Goal: Task Accomplishment & Management: Complete application form

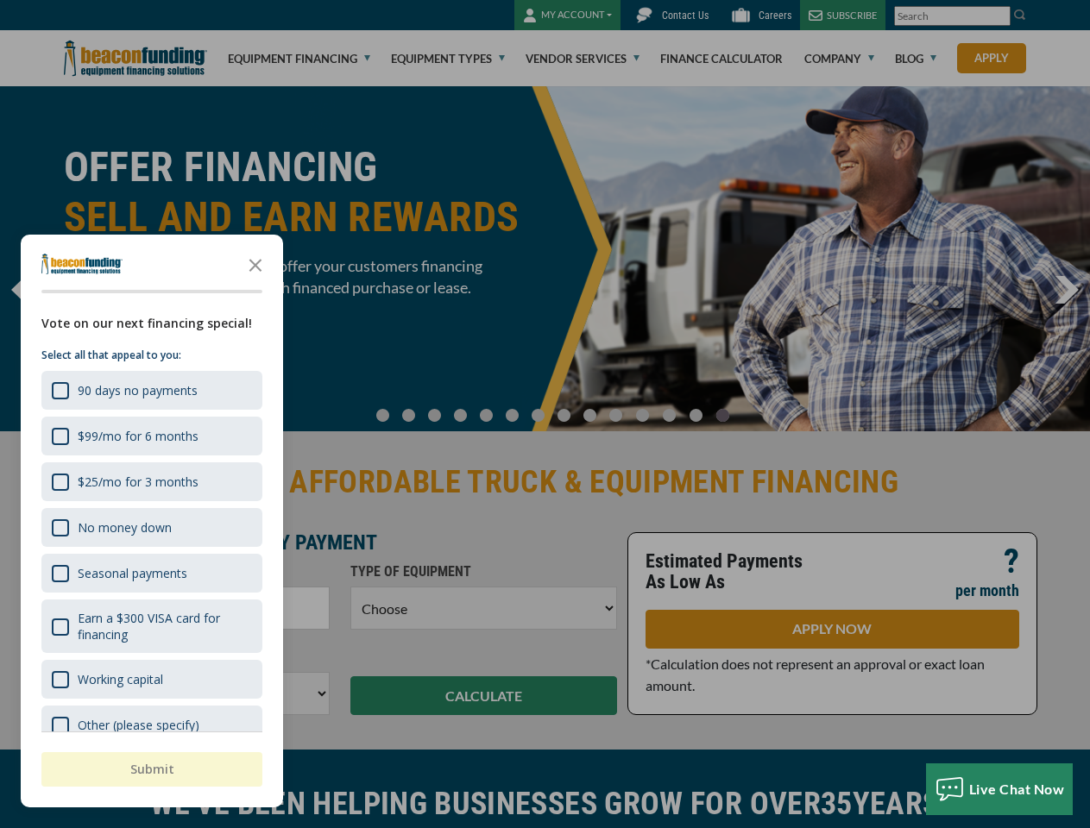
click at [545, 414] on div at bounding box center [545, 414] width 1090 height 828
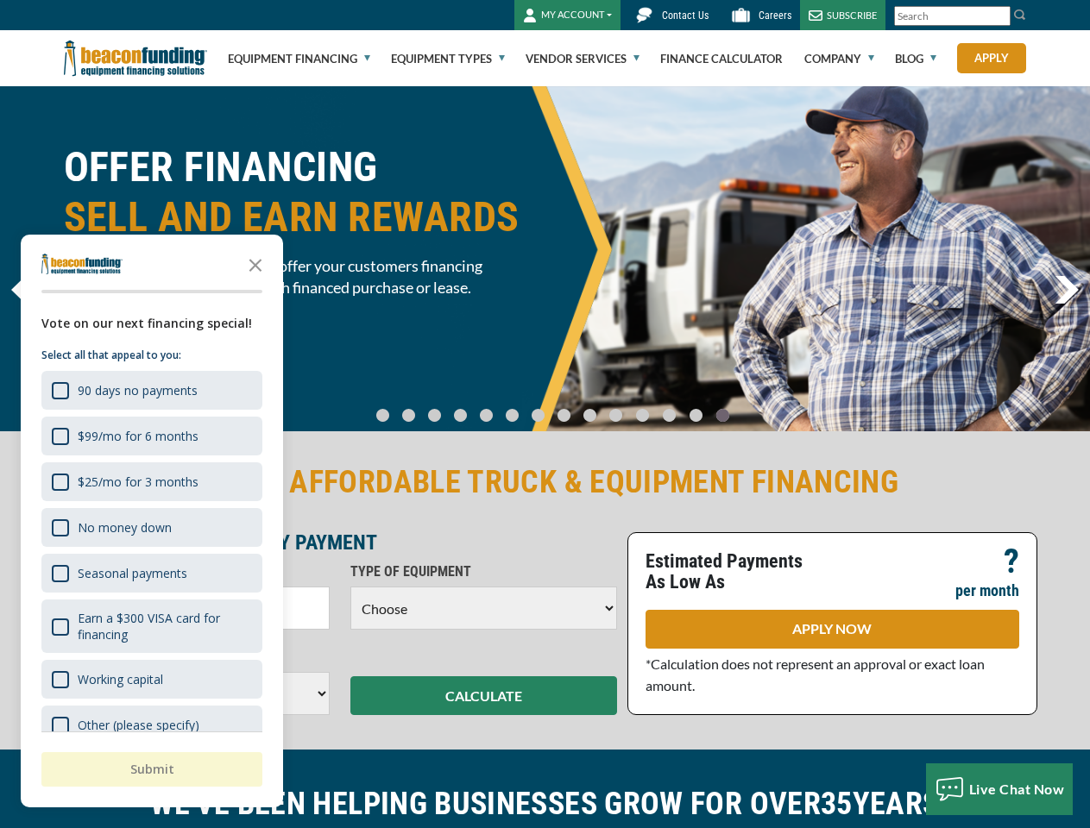
click at [545, 414] on link "Go To Slide 6" at bounding box center [538, 415] width 21 height 15
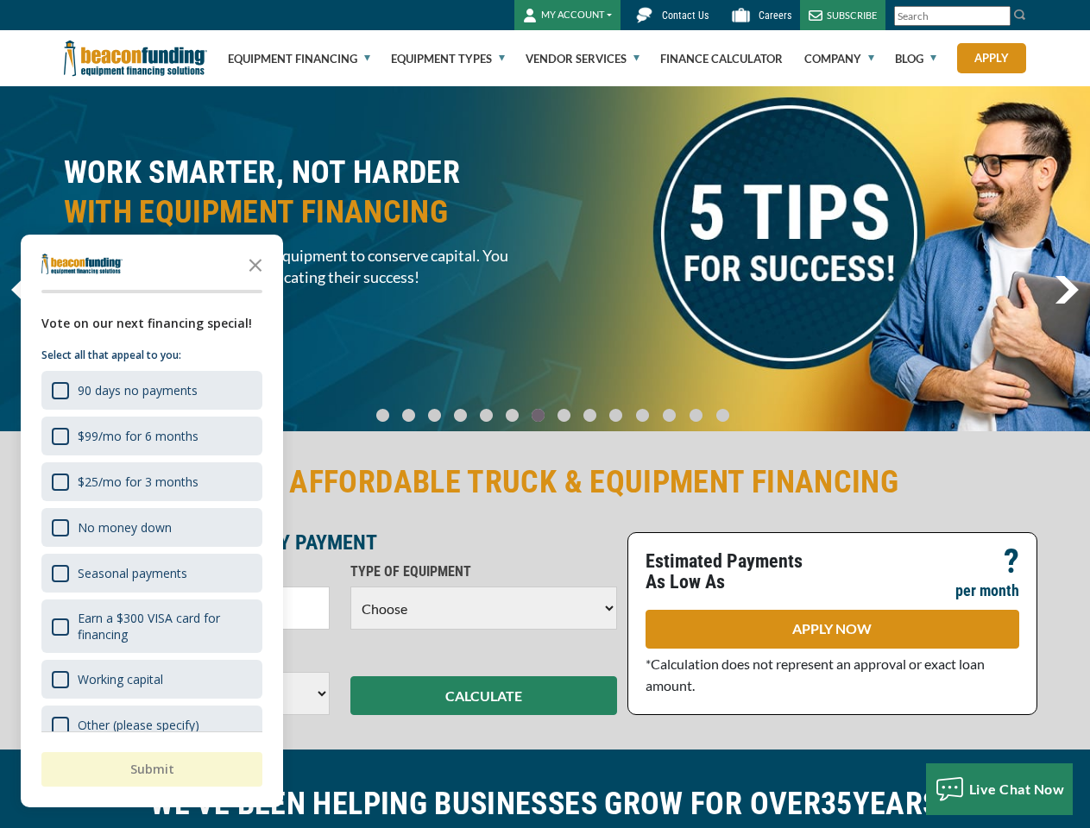
click at [255, 264] on icon "Close the survey" at bounding box center [255, 264] width 35 height 35
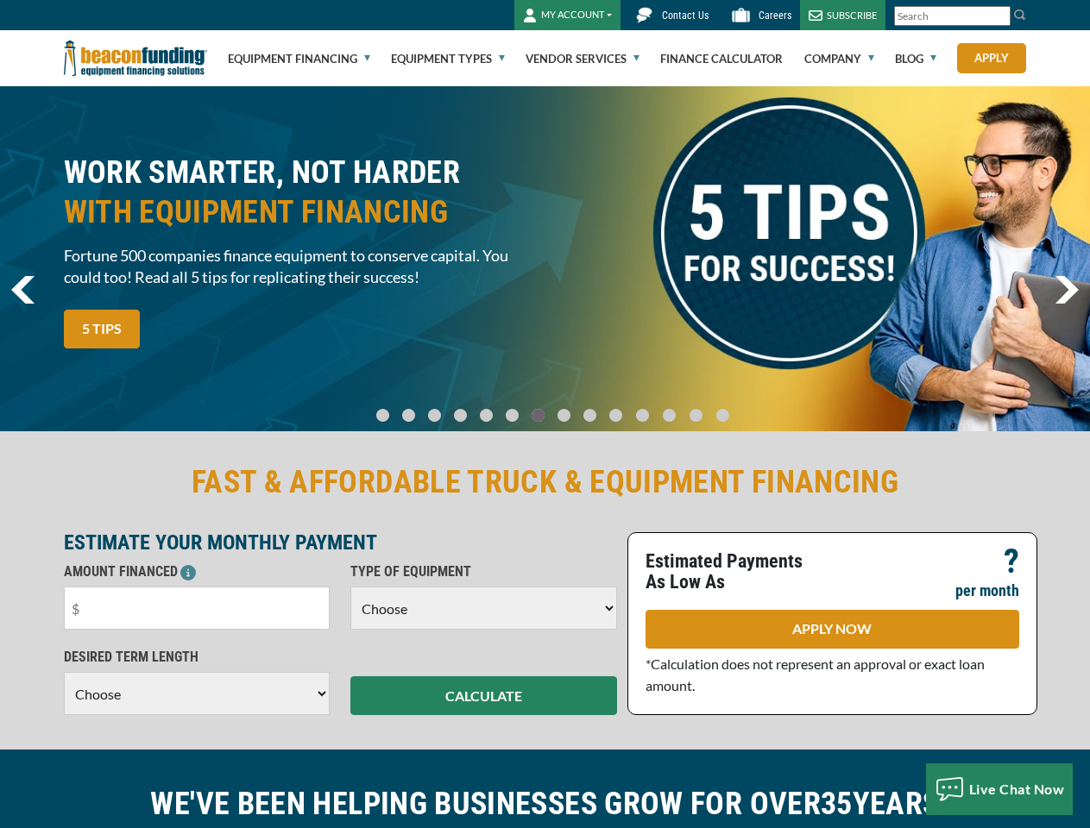
click at [150, 390] on div "WORK SMARTER, NOT HARDER WITH EQUIPMENT FINANCING Fortune 500 companies finance…" at bounding box center [545, 258] width 1090 height 345
click at [150, 436] on div "FAST & AFFORDABLE TRUCK & EQUIPMENT FINANCING ESTIMATE YOUR MONTHLY PAYMENT AMO…" at bounding box center [545, 589] width 1090 height 322
click at [150, 482] on h2 "FAST & AFFORDABLE TRUCK & EQUIPMENT FINANCING" at bounding box center [545, 483] width 963 height 40
click at [150, 527] on div "FAST & AFFORDABLE TRUCK & EQUIPMENT FINANCING ESTIMATE YOUR MONTHLY PAYMENT AMO…" at bounding box center [546, 589] width 984 height 253
click at [150, 573] on p "AMOUNT FINANCED" at bounding box center [197, 572] width 267 height 21
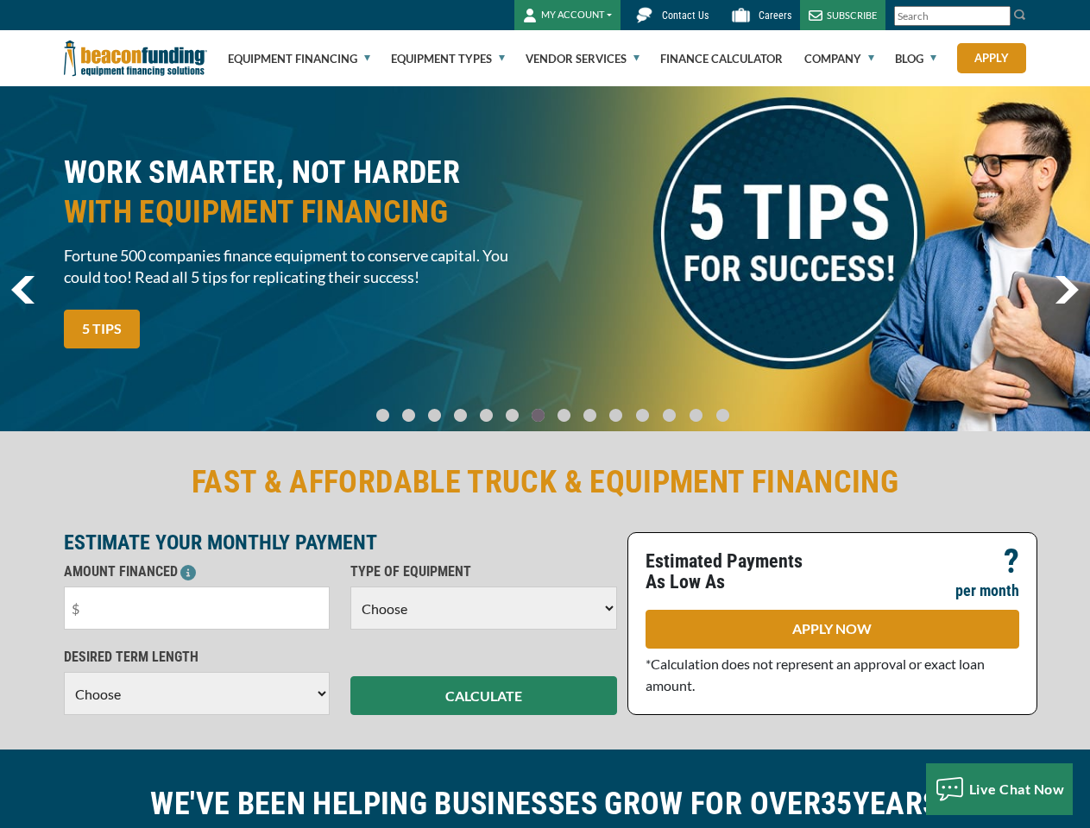
click at [150, 626] on input "text" at bounding box center [197, 608] width 267 height 43
click at [150, 679] on div "DESIRED TERM LENGTH Choose 36 Months 48 Months 60 Months Please choose the Desi…" at bounding box center [197, 681] width 287 height 68
